Goal: Check status

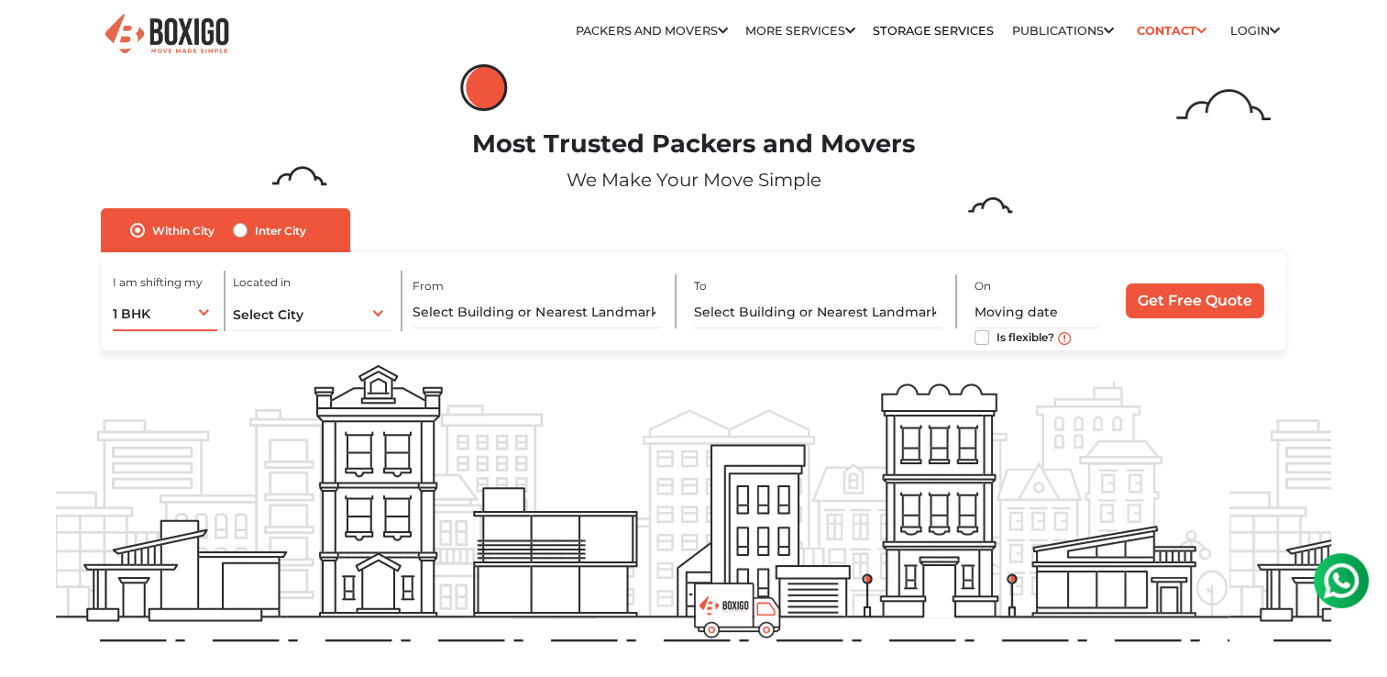
click at [207, 314] on div "1 BHK 1 BHK 2 BHK 3 BHK 3 + BHK FEW ITEMS" at bounding box center [165, 312] width 105 height 39
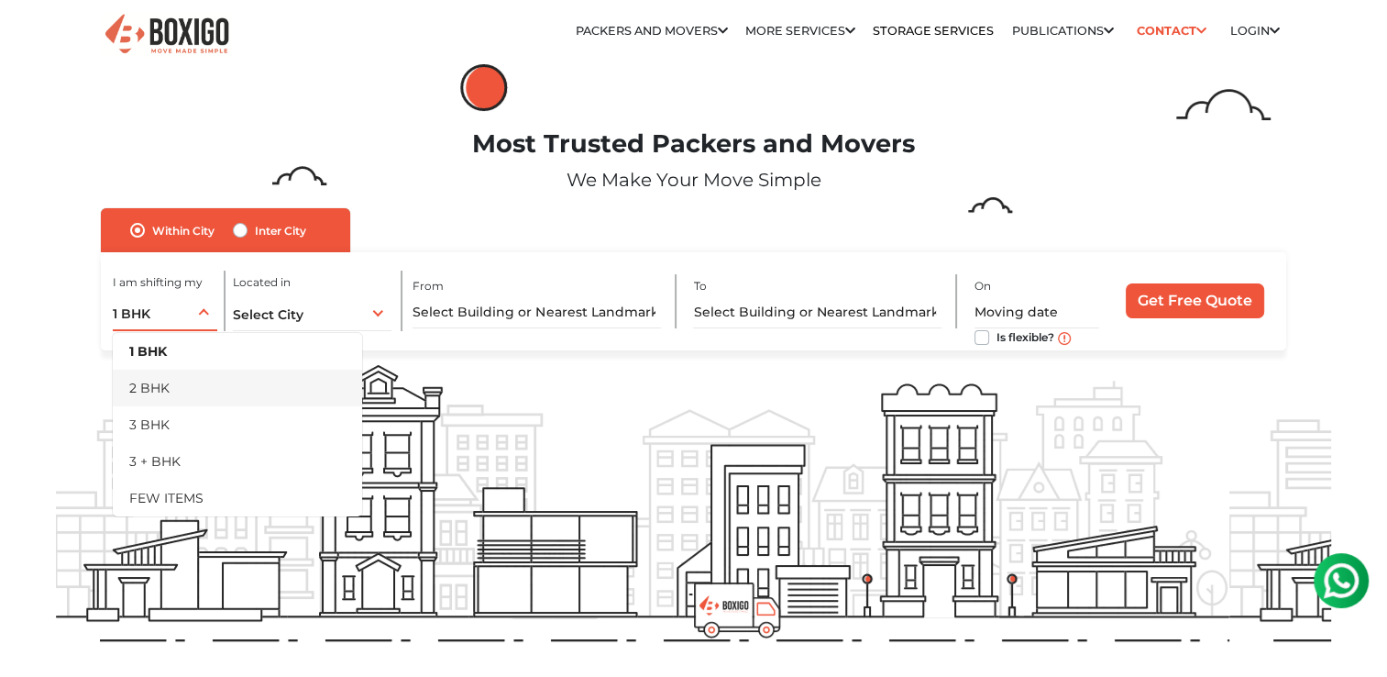
click at [184, 378] on li "2 BHK" at bounding box center [237, 388] width 249 height 37
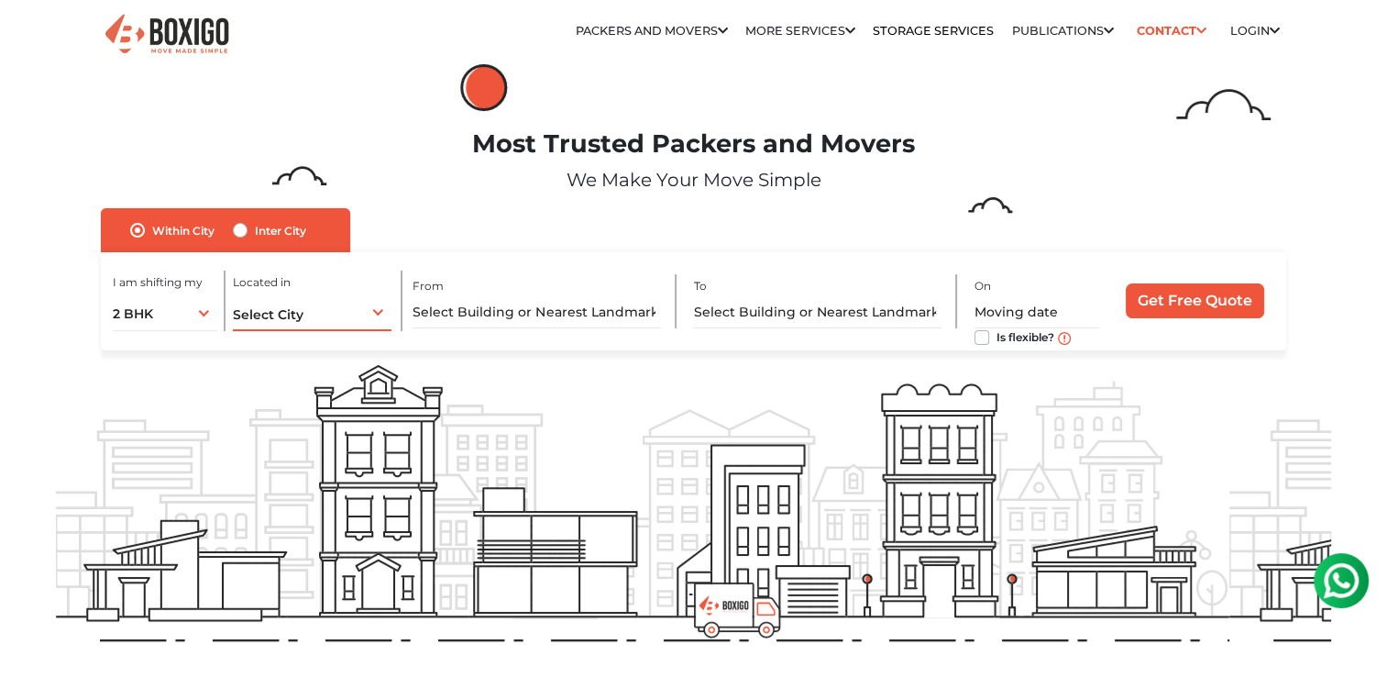
click at [356, 304] on div "Select City Select City Bangalore Bengaluru Bhopal Bhubaneswar Chennai Coimbato…" at bounding box center [312, 312] width 159 height 39
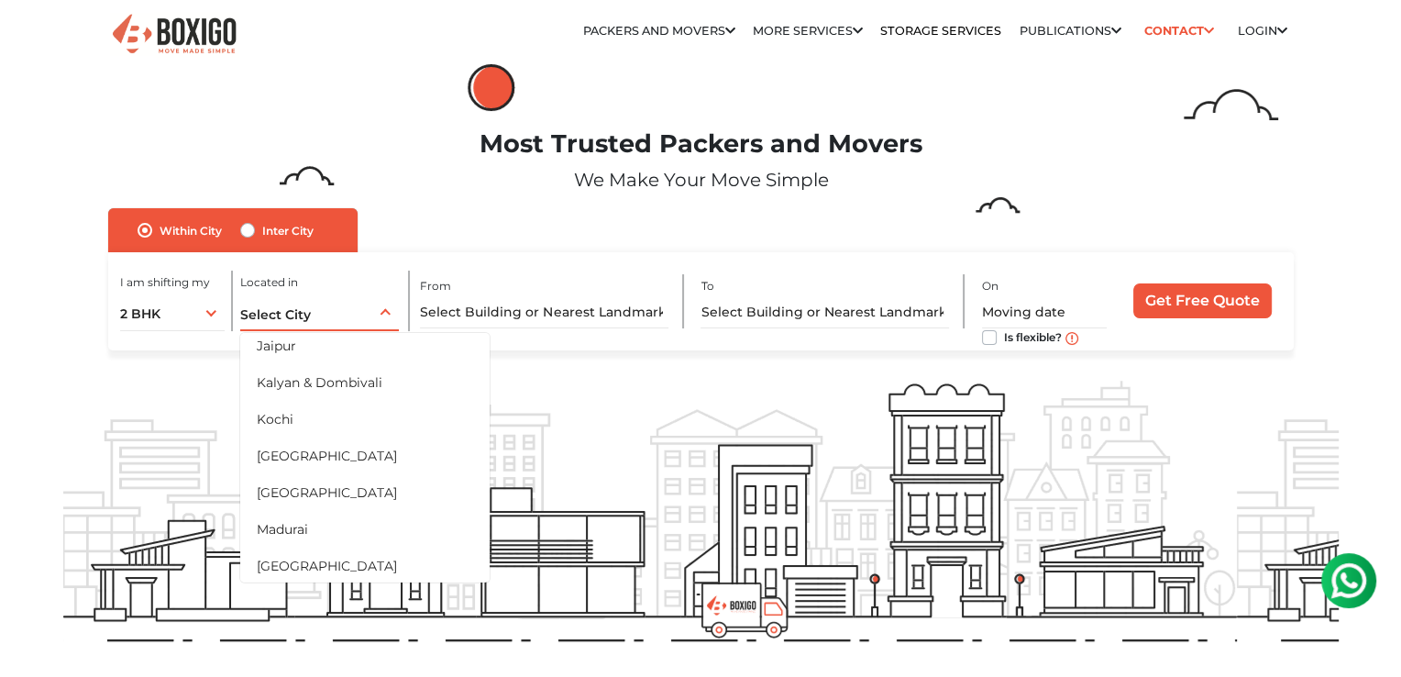
scroll to position [557, 0]
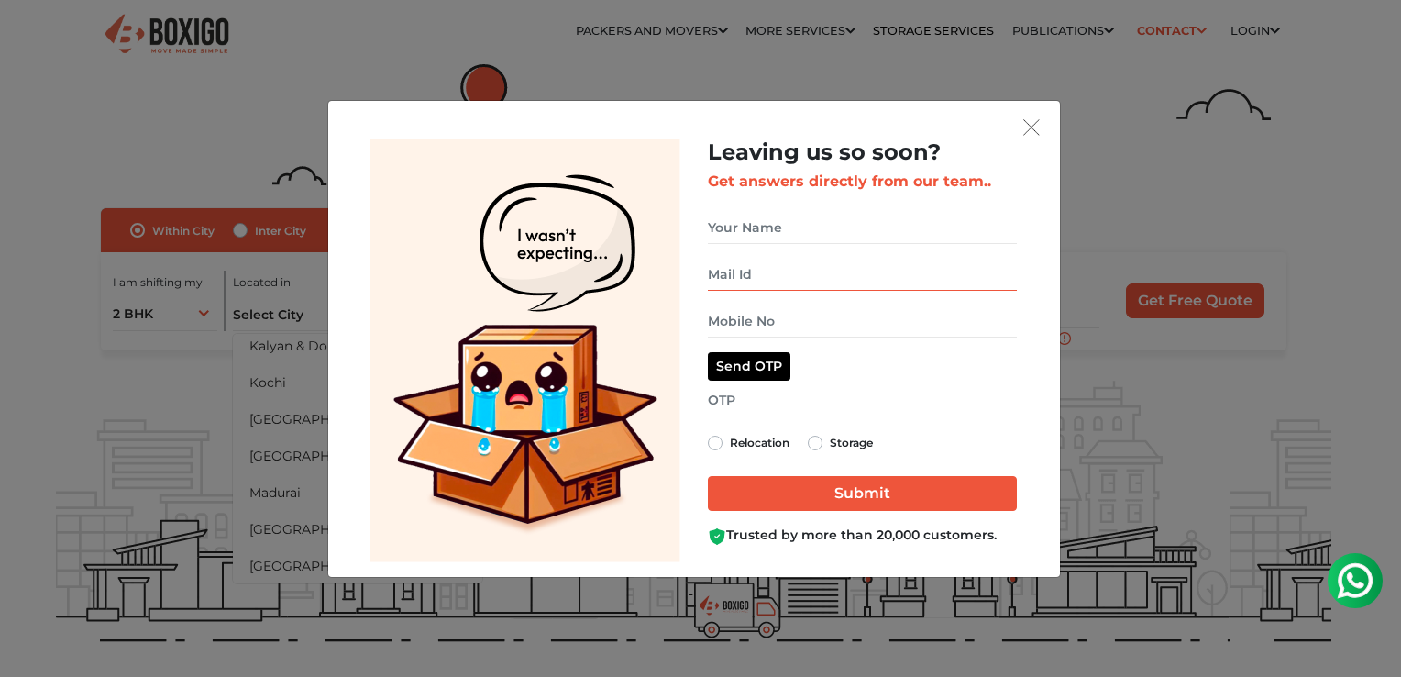
click at [849, 271] on input "get free quote dialog" at bounding box center [862, 275] width 309 height 32
type input "vikramsingh1109@gmail.com"
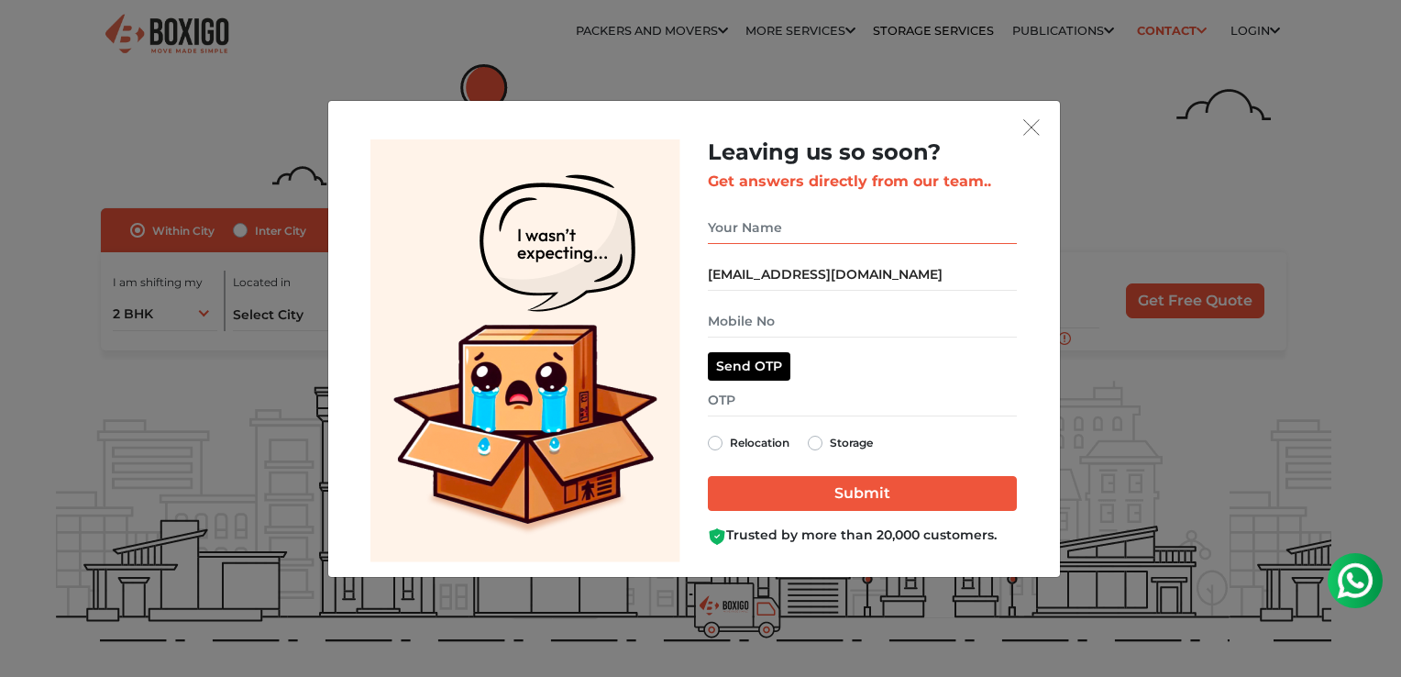
type input "Vikram"
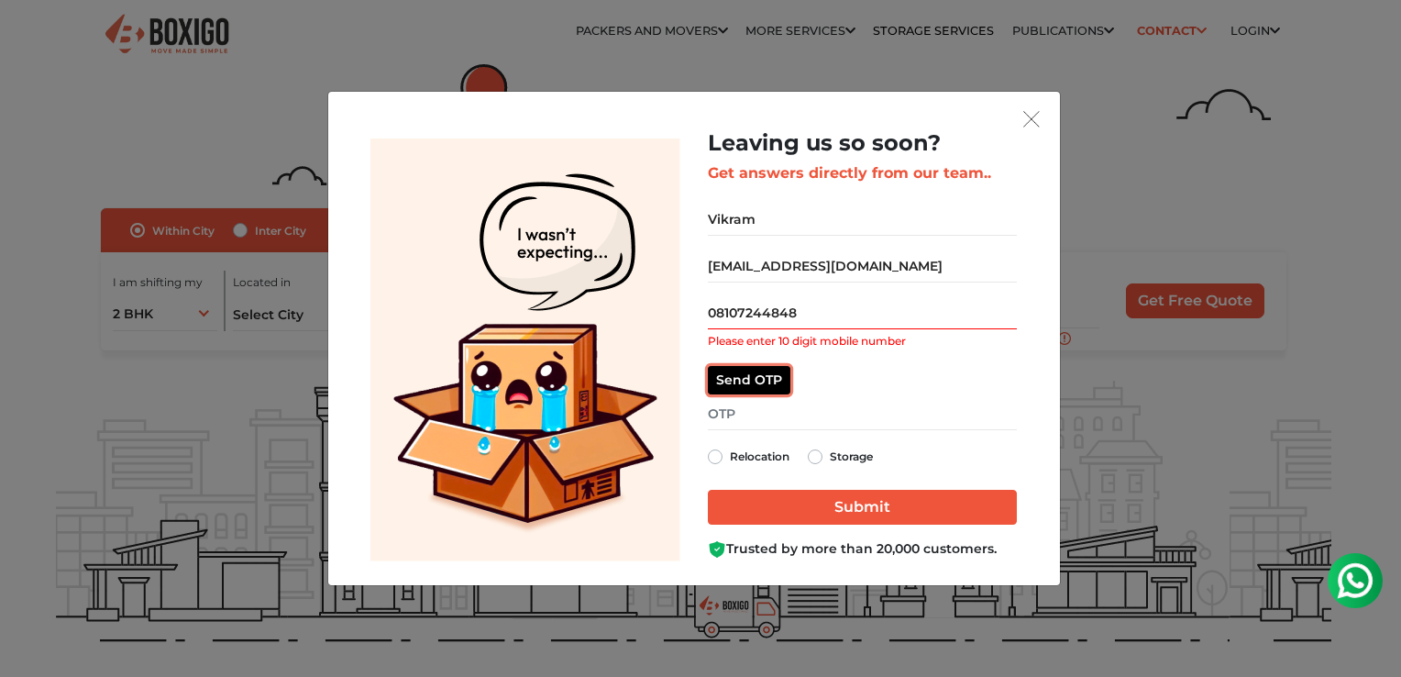
click at [769, 380] on button "Send OTP" at bounding box center [749, 380] width 83 height 28
click at [718, 317] on input "08107244848" at bounding box center [862, 313] width 309 height 32
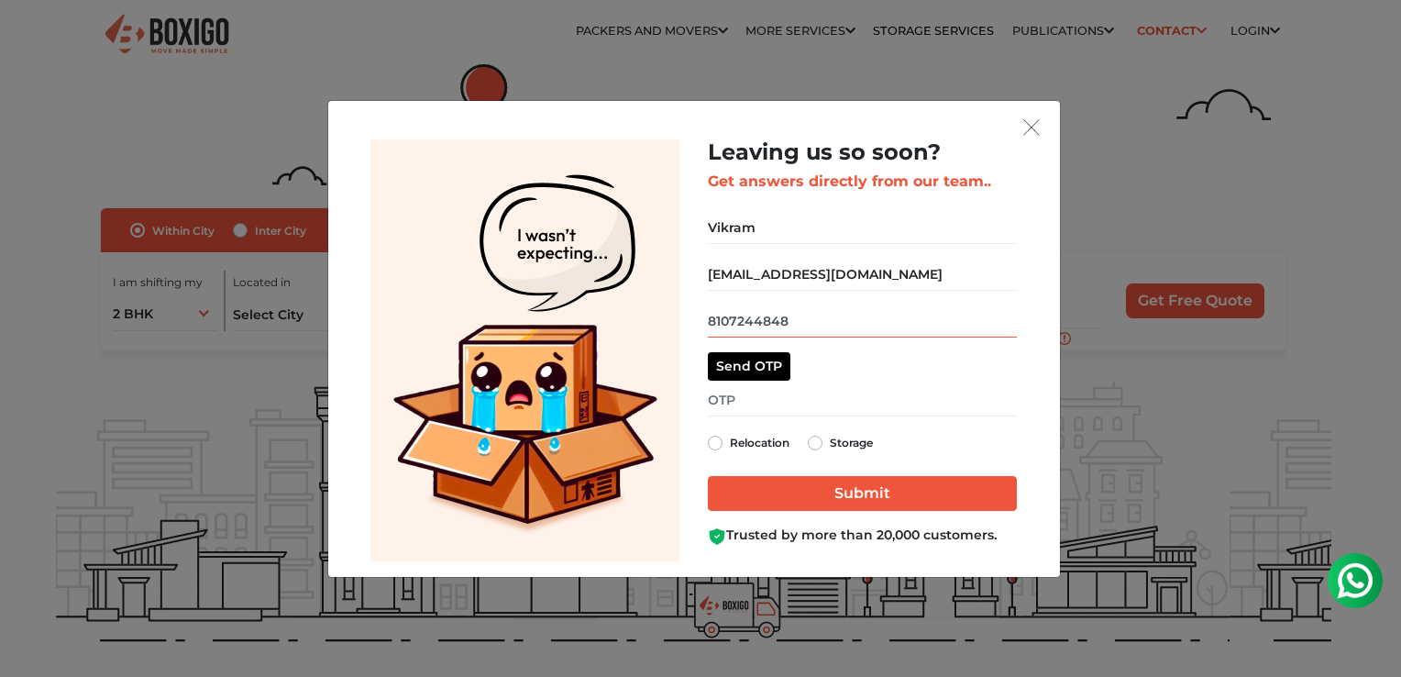
type input "8107244848"
click at [758, 364] on button "Send OTP" at bounding box center [749, 366] width 83 height 28
click at [743, 404] on input "get free quote dialog" at bounding box center [862, 400] width 309 height 32
type input "6905"
click at [730, 446] on label "Relocation" at bounding box center [760, 443] width 60 height 22
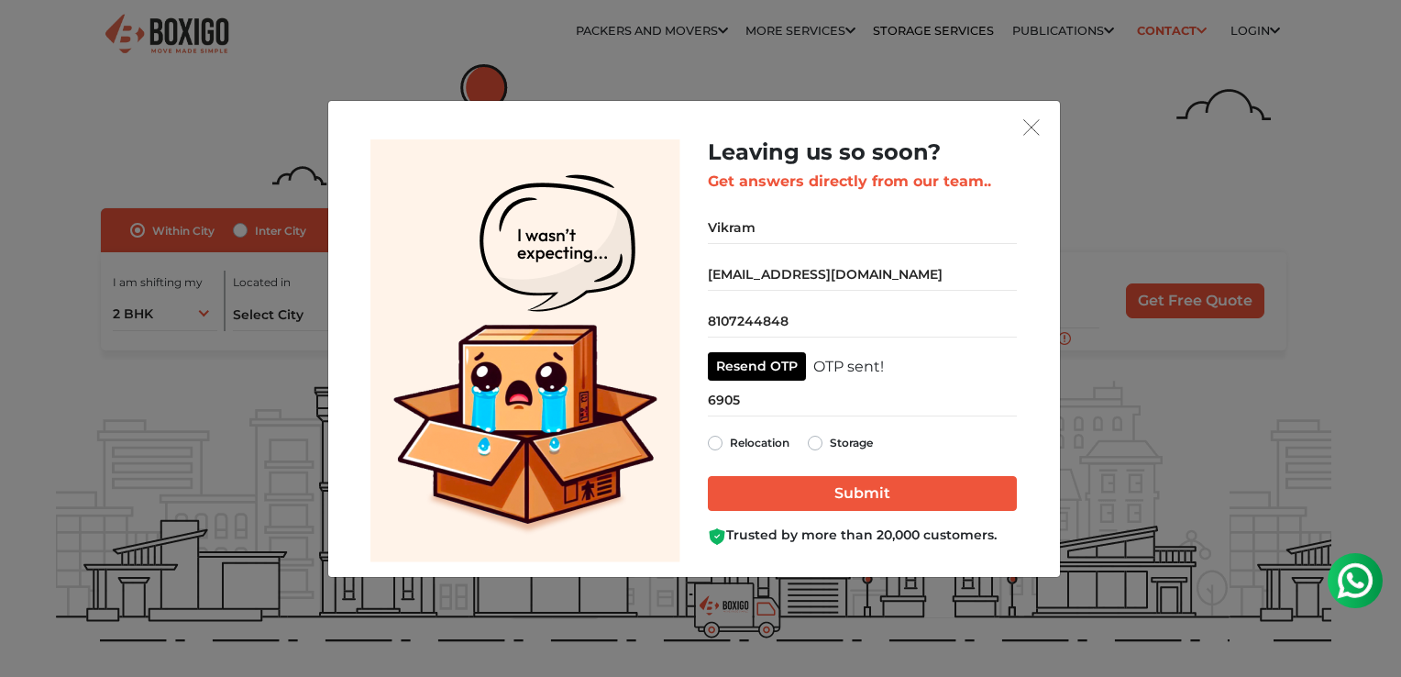
click at [718, 446] on input "Relocation" at bounding box center [715, 441] width 15 height 18
radio input "true"
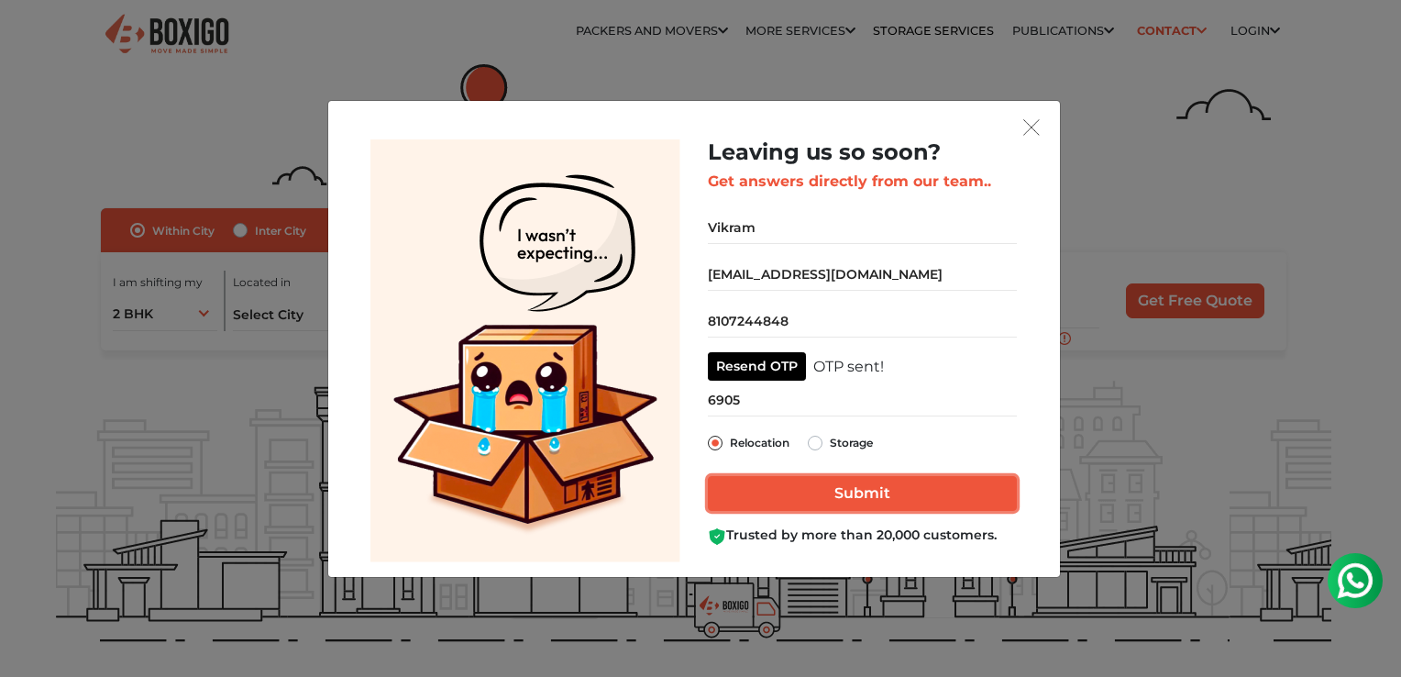
click at [759, 499] on input "Submit" at bounding box center [862, 493] width 309 height 35
